Goal: Transaction & Acquisition: Purchase product/service

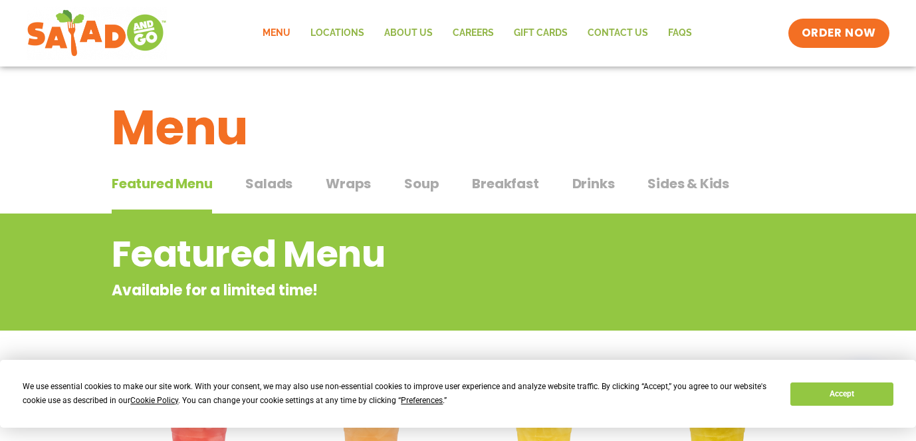
scroll to position [340, 0]
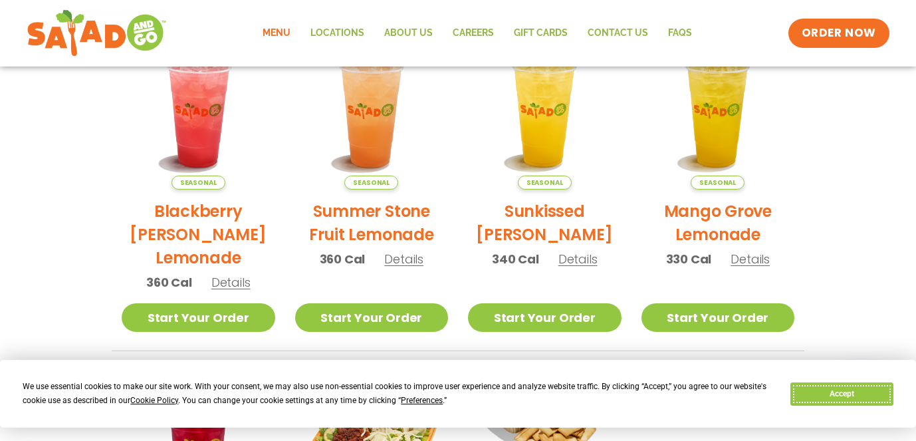
click at [848, 392] on button "Accept" at bounding box center [842, 393] width 102 height 23
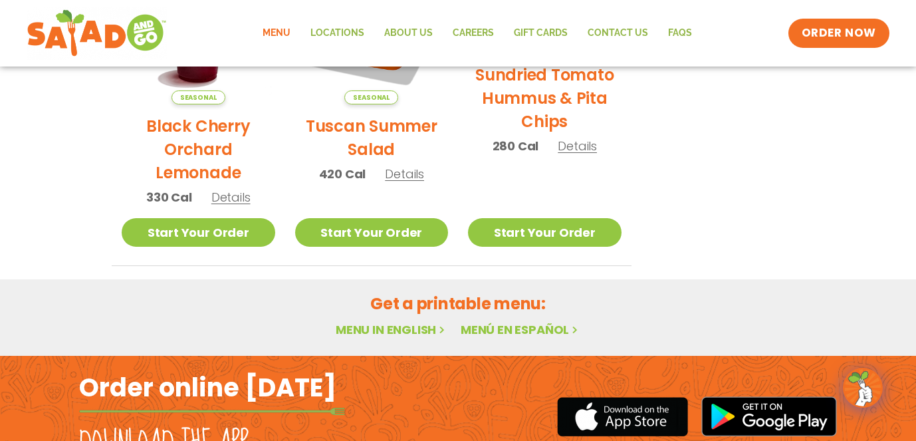
scroll to position [878, 0]
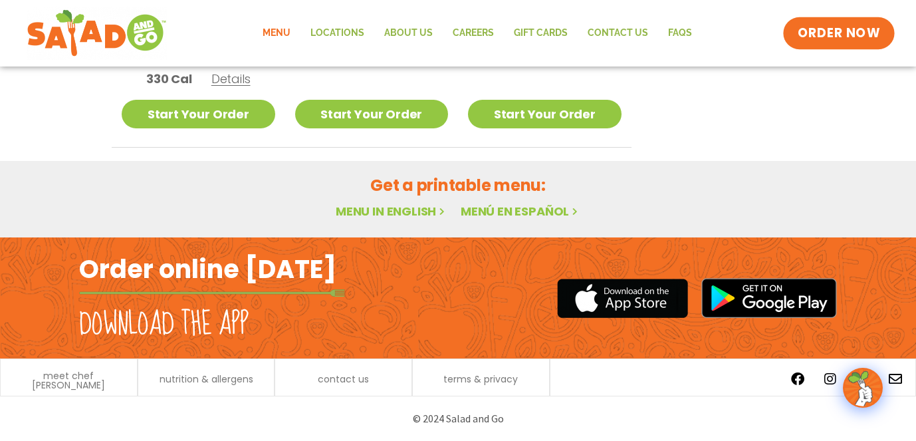
click at [839, 37] on span "ORDER NOW" at bounding box center [839, 33] width 82 height 17
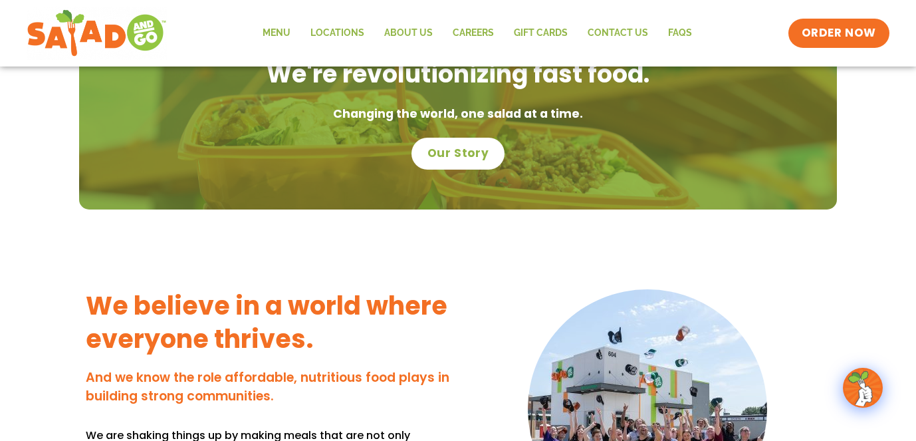
scroll to position [416, 0]
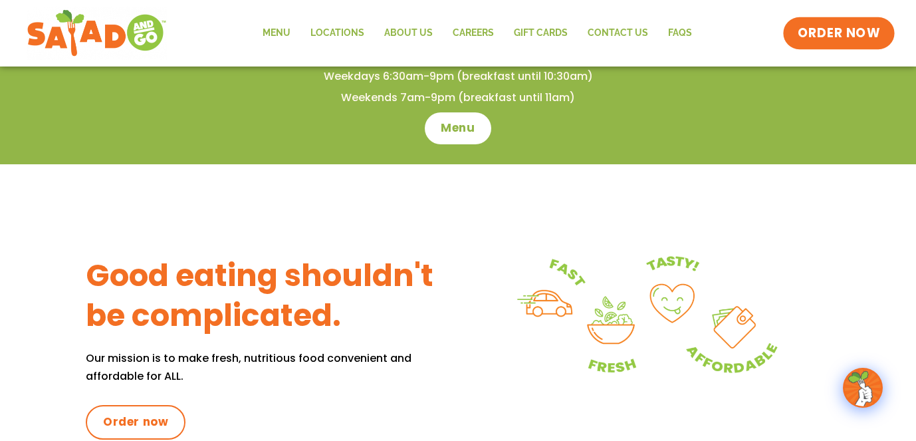
click at [856, 27] on span "ORDER NOW" at bounding box center [839, 33] width 82 height 17
